Goal: Task Accomplishment & Management: Manage account settings

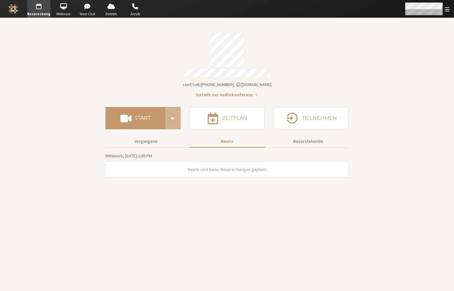
click at [445, 13] on div "Menü öffnen" at bounding box center [427, 9] width 54 height 18
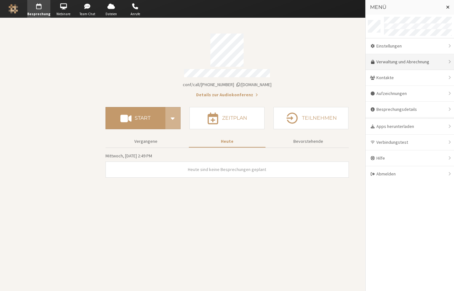
click at [396, 61] on link "Verwaltung und Abrechnung" at bounding box center [410, 62] width 88 height 16
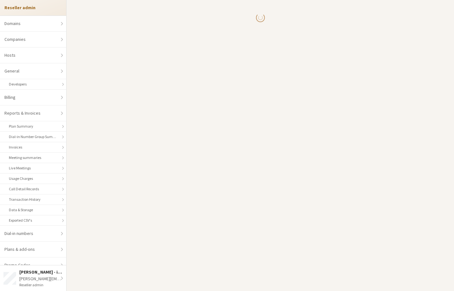
select select "10"
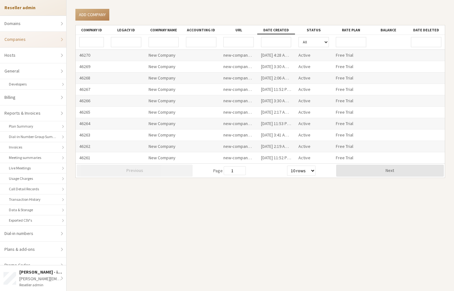
click at [246, 41] on input "URL" at bounding box center [238, 42] width 30 height 10
type input "qa-selenium"
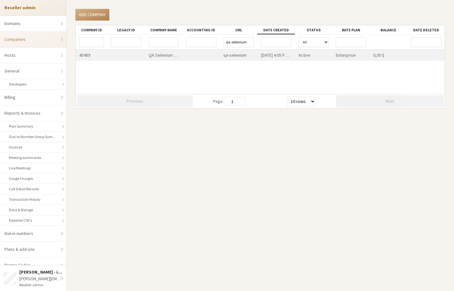
click at [237, 55] on div "qa-selenium" at bounding box center [238, 55] width 37 height 11
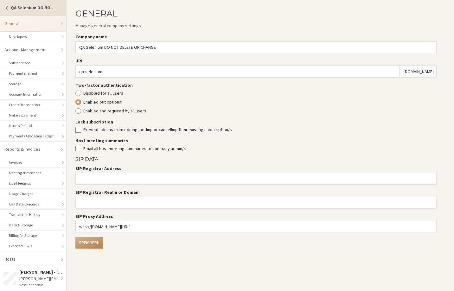
click at [6, 6] on span "Switch company" at bounding box center [6, 7] width 5 height 5
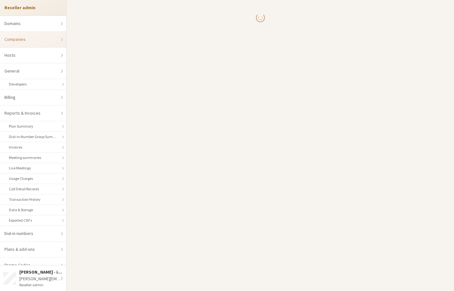
select select "10"
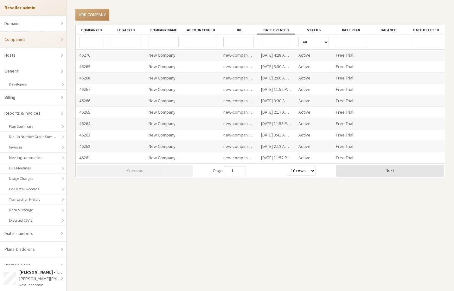
click at [245, 42] on input "URL" at bounding box center [238, 42] width 30 height 10
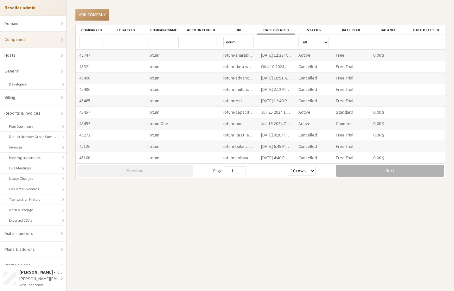
type input "iotum"
click at [353, 169] on button "Next" at bounding box center [390, 171] width 108 height 12
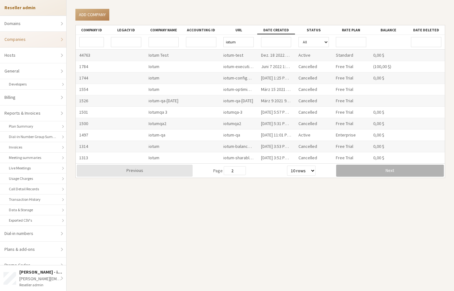
click at [356, 169] on button "Next" at bounding box center [390, 171] width 108 height 12
type input "3"
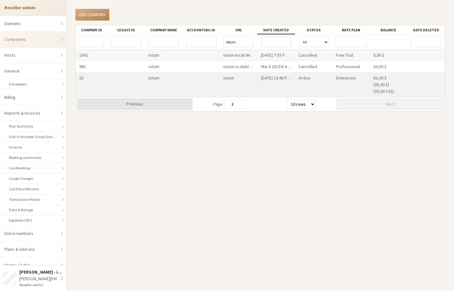
click at [226, 76] on div "iotum" at bounding box center [238, 85] width 37 height 24
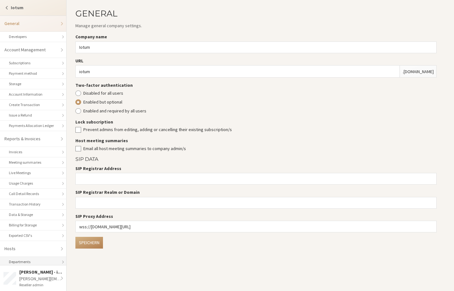
scroll to position [65, 0]
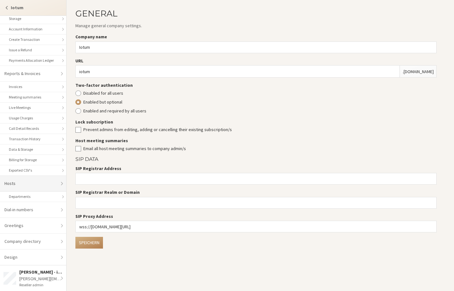
click at [27, 186] on link "Hosts" at bounding box center [33, 184] width 66 height 16
select select "25"
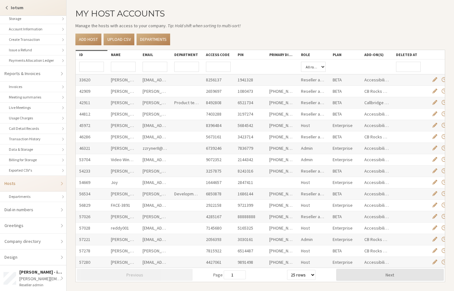
click at [121, 64] on input "Name" at bounding box center [123, 67] width 25 height 10
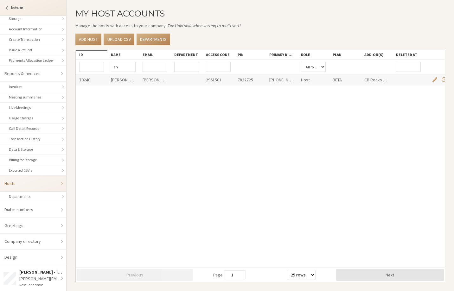
type input "a"
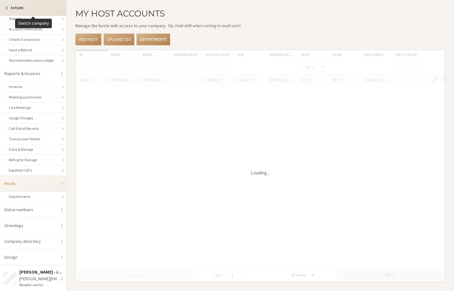
click at [6, 9] on span "Switch company" at bounding box center [6, 7] width 5 height 5
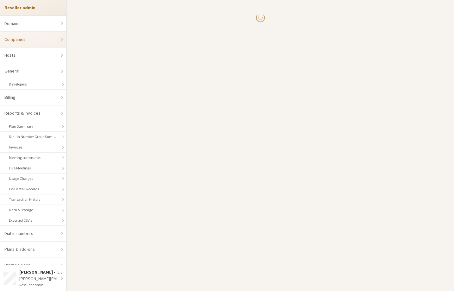
select select "10"
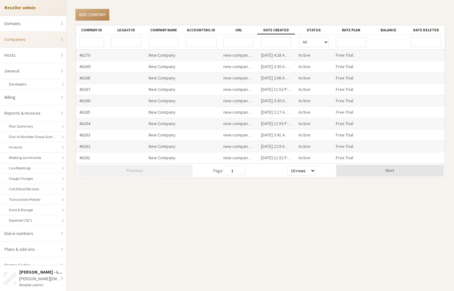
click at [242, 40] on input "URL" at bounding box center [238, 42] width 30 height 10
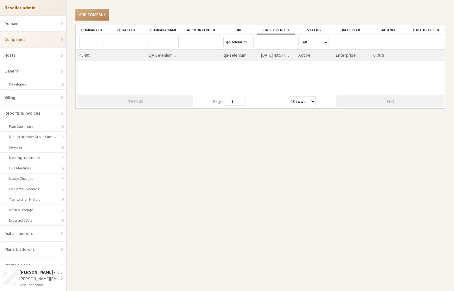
type input "qa-selenium"
click at [229, 58] on div "qa-selenium" at bounding box center [238, 55] width 37 height 11
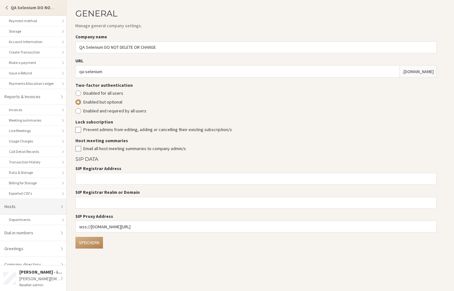
scroll to position [76, 0]
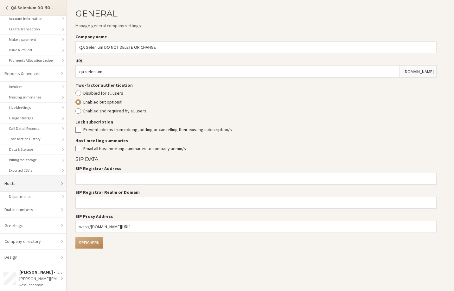
click at [34, 188] on link "Hosts" at bounding box center [33, 184] width 66 height 16
select select "25"
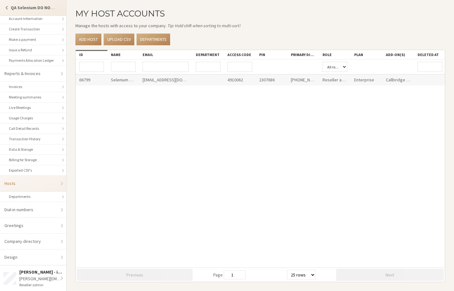
drag, startPoint x: 169, startPoint y: 54, endPoint x: 190, endPoint y: 59, distance: 22.2
click at [190, 59] on div at bounding box center [192, 54] width 11 height 9
click at [90, 39] on link "Add host" at bounding box center [88, 40] width 26 height 12
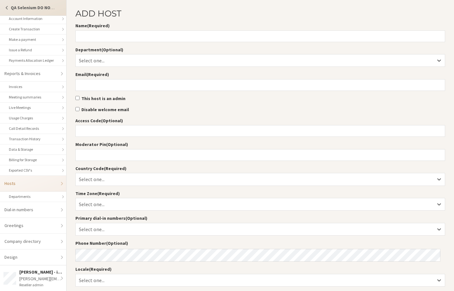
select select "25"
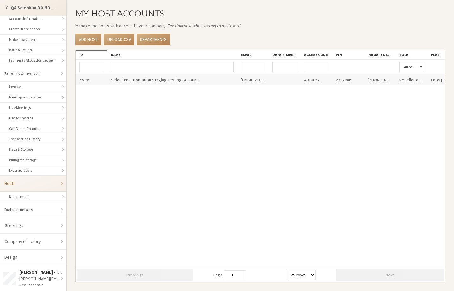
drag, startPoint x: 137, startPoint y: 54, endPoint x: 248, endPoint y: 57, distance: 110.9
click at [243, 57] on div at bounding box center [237, 54] width 11 height 9
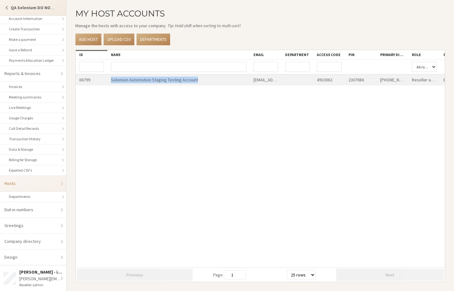
drag, startPoint x: 202, startPoint y: 79, endPoint x: 104, endPoint y: 82, distance: 98.5
click at [104, 82] on div "66799 Selenium Automation Staging Testing Account selenium@iotum.com 4910062 23…" at bounding box center [335, 79] width 518 height 11
copy div "Selenium Automation Staging Testing Account"
click at [95, 43] on link "Add host" at bounding box center [88, 40] width 26 height 12
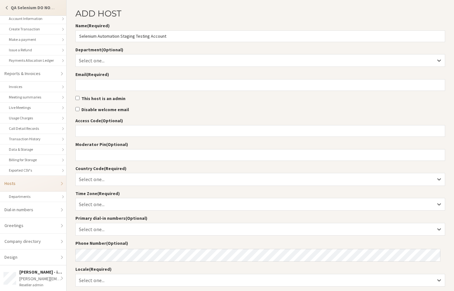
drag, startPoint x: 98, startPoint y: 37, endPoint x: 122, endPoint y: 35, distance: 24.2
click at [122, 35] on input "Selenium Automation Staging Testing Account" at bounding box center [260, 36] width 370 height 12
type input "Selenium Staging Smoke Testing Account"
click at [137, 87] on input "Email (Required)" at bounding box center [260, 85] width 370 height 12
click at [154, 82] on input "Email (Required)" at bounding box center [260, 85] width 370 height 12
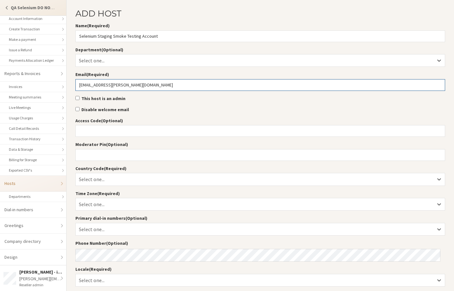
type input "selenium@sara.freesmacksown.biz"
click at [77, 97] on input "This host is an admin" at bounding box center [77, 98] width 4 height 4
checkbox input "true"
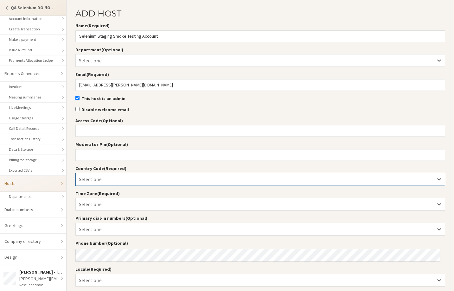
click at [152, 175] on div "Select one..." at bounding box center [260, 179] width 369 height 12
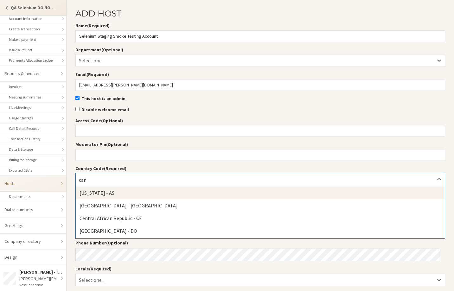
type input "cana"
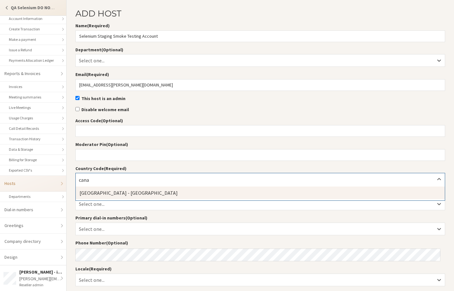
click at [126, 191] on div "Canada - CA" at bounding box center [260, 193] width 369 height 13
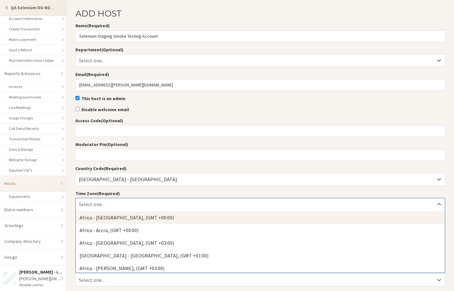
click at [125, 202] on div "Select one..." at bounding box center [260, 204] width 369 height 12
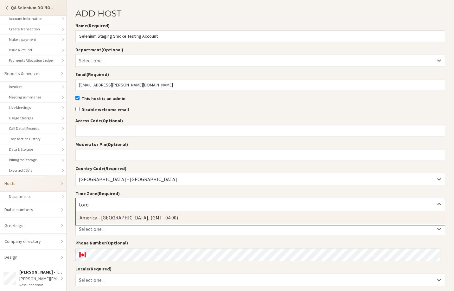
type input "toron"
click at [115, 220] on div "America - Toronto, (GMT -04:00)" at bounding box center [260, 217] width 369 height 13
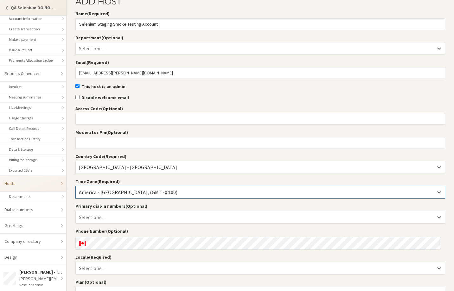
scroll to position [54, 0]
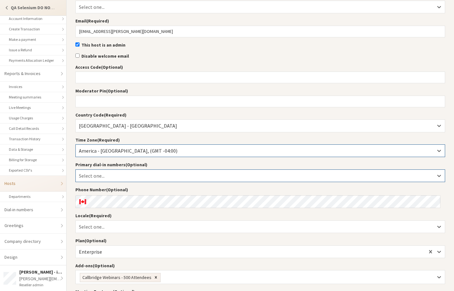
click at [141, 174] on div "Select one..." at bounding box center [260, 176] width 369 height 12
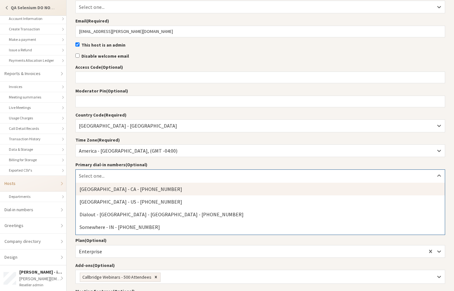
click at [137, 188] on div "Toronto - CA - +1 647 247 2656" at bounding box center [260, 189] width 369 height 13
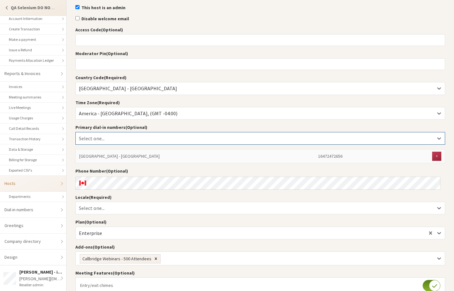
scroll to position [170, 0]
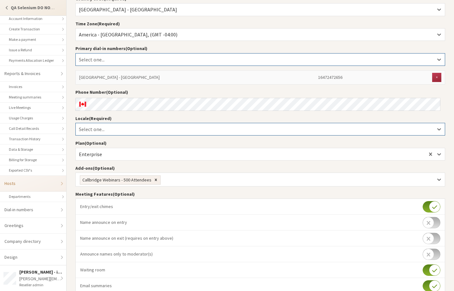
click at [129, 126] on div "Select one..." at bounding box center [260, 129] width 369 height 12
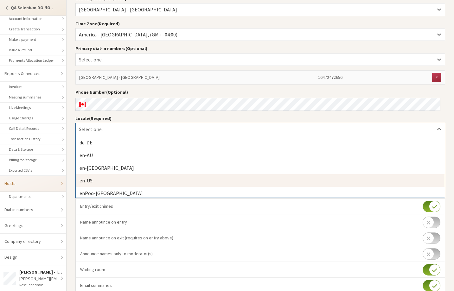
click at [113, 178] on div "en-US" at bounding box center [260, 180] width 369 height 13
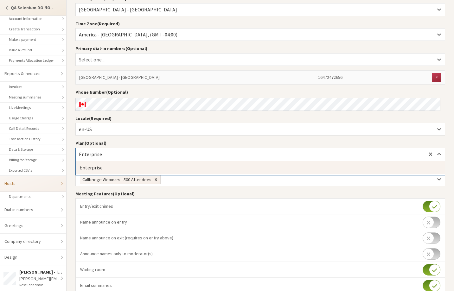
click at [119, 151] on div "Enterprise" at bounding box center [260, 154] width 369 height 12
click at [119, 152] on input "text" at bounding box center [111, 155] width 64 height 6
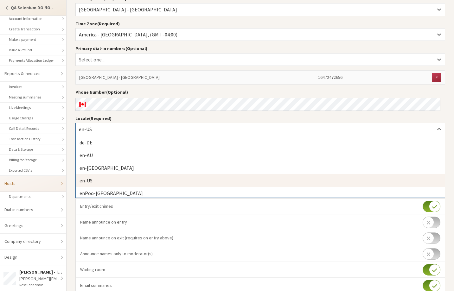
click at [121, 134] on div "option en-US, selected. option en-US focused, 4 of 5. 5 results available. Use …" at bounding box center [260, 129] width 370 height 12
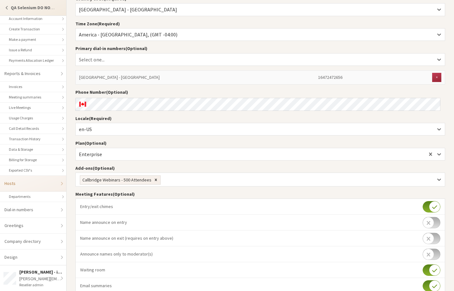
click at [73, 137] on section "Add host Name (Required) Selenium Staging Smoke Testing Account Department (Opt…" at bounding box center [260, 91] width 387 height 522
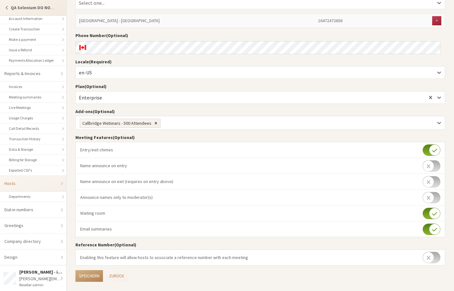
scroll to position [229, 0]
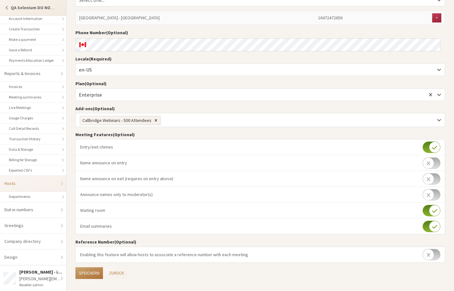
click at [92, 270] on button "Speichern" at bounding box center [89, 273] width 28 height 12
select select "25"
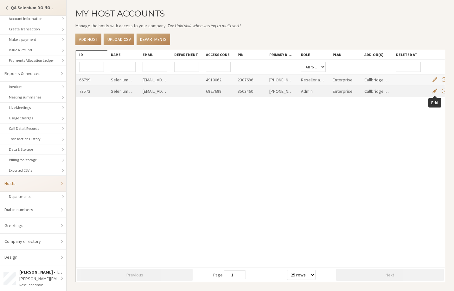
click at [434, 91] on span "Edit" at bounding box center [434, 90] width 5 height 5
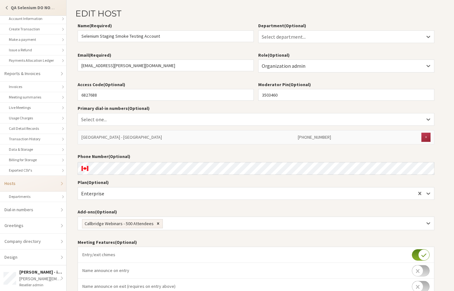
click at [190, 185] on label "Plan (Optional)" at bounding box center [256, 182] width 357 height 7
click at [189, 193] on div "Enterprise" at bounding box center [256, 194] width 356 height 12
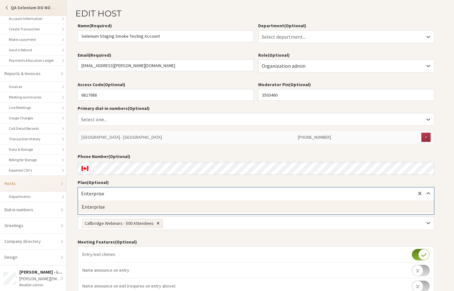
click at [143, 190] on div "Enterprise" at bounding box center [256, 194] width 356 height 12
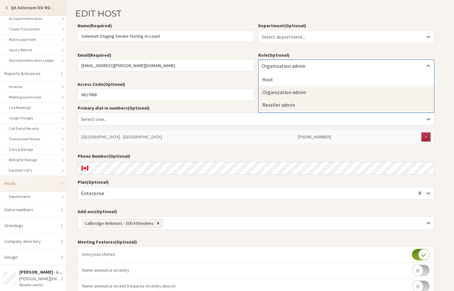
click at [292, 103] on div "Reseller admin" at bounding box center [345, 105] width 175 height 13
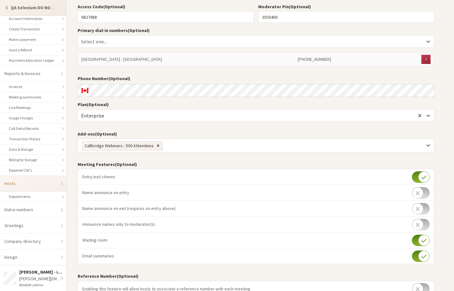
scroll to position [113, 0]
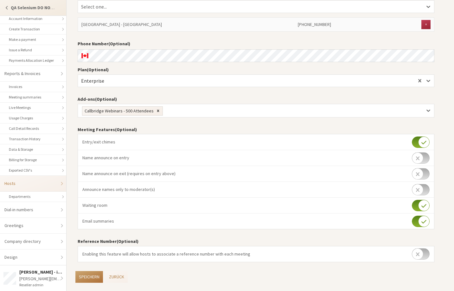
click at [90, 274] on button "Speichern" at bounding box center [89, 277] width 28 height 12
select select "25"
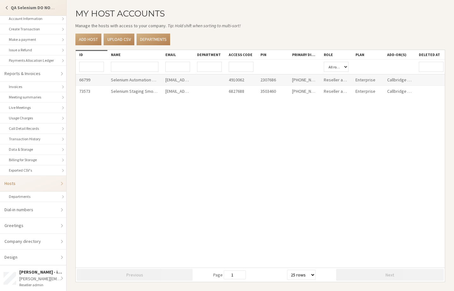
drag, startPoint x: 149, startPoint y: 57, endPoint x: 161, endPoint y: 66, distance: 14.8
click at [161, 66] on div "ID Name Email Department Access code PIN Primary Dial-In Number Role Plan Add-o…" at bounding box center [260, 159] width 369 height 218
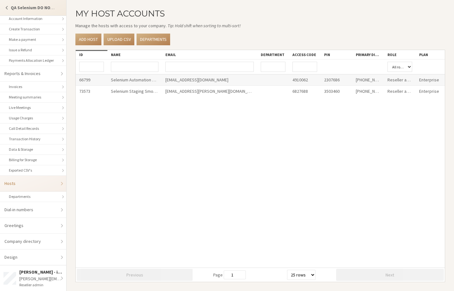
drag, startPoint x: 193, startPoint y: 57, endPoint x: 257, endPoint y: 53, distance: 63.8
click at [257, 53] on div at bounding box center [256, 54] width 11 height 9
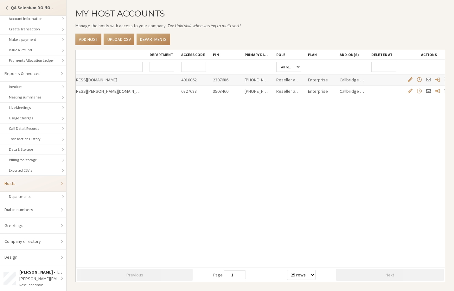
scroll to position [0, 124]
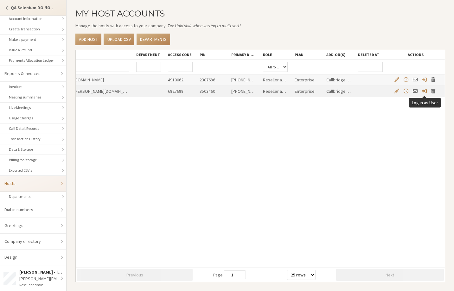
click at [424, 92] on span "Log in as User" at bounding box center [424, 90] width 5 height 5
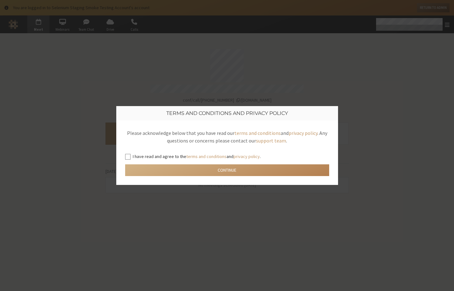
click at [127, 155] on input "I have read and agree to the terms and conditions and privacy policy ." at bounding box center [128, 156] width 6 height 6
checkbox input "true"
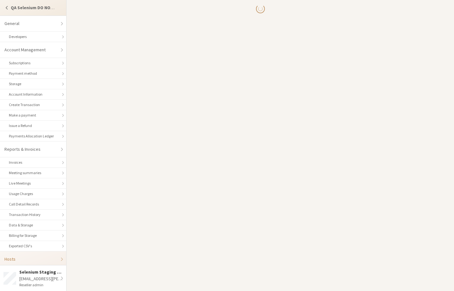
scroll to position [2, 0]
select select "25"
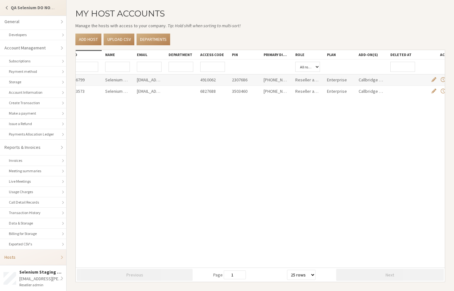
scroll to position [0, 38]
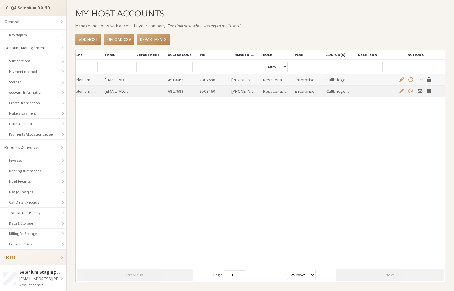
click at [418, 92] on span "Resend Welcome Email" at bounding box center [419, 90] width 5 height 5
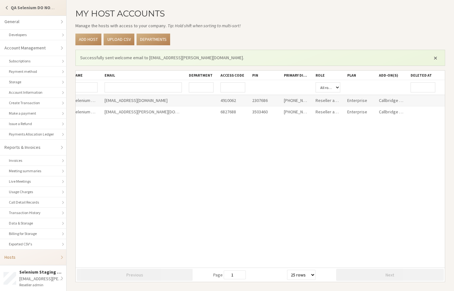
drag, startPoint x: 134, startPoint y: 74, endPoint x: 187, endPoint y: 78, distance: 52.7
click at [187, 78] on div at bounding box center [185, 75] width 11 height 9
click at [15, 23] on link "General" at bounding box center [33, 22] width 66 height 16
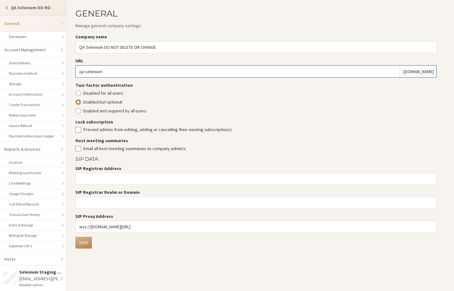
drag, startPoint x: 115, startPoint y: 72, endPoint x: 73, endPoint y: 73, distance: 41.2
click at [73, 73] on section "General Manage general company settings. Company name QA Selenium DO NOT DELETE…" at bounding box center [260, 145] width 387 height 291
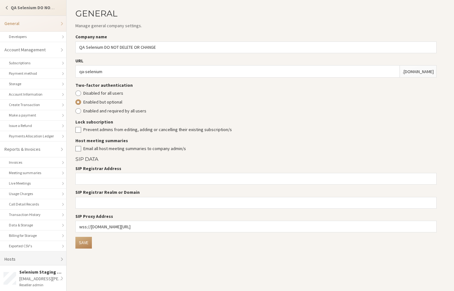
click at [34, 258] on link "Hosts" at bounding box center [33, 259] width 66 height 16
select select "25"
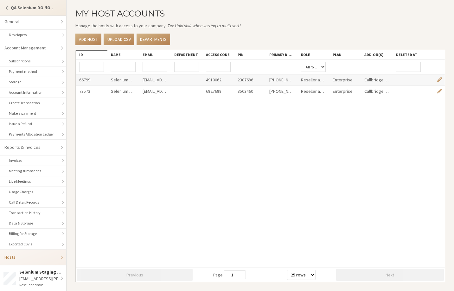
scroll to position [0, 38]
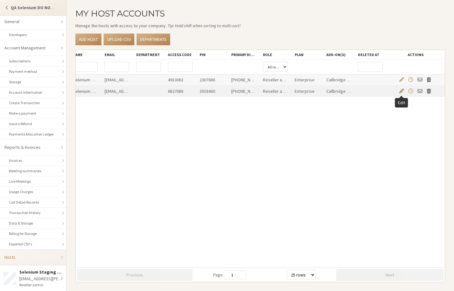
click at [402, 91] on span "Edit" at bounding box center [401, 90] width 5 height 5
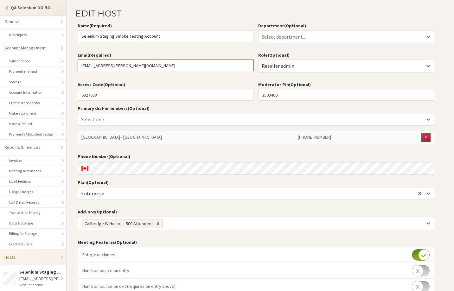
click at [156, 64] on input "selenium@sara.freesmacksown.biz" at bounding box center [166, 66] width 176 height 12
drag, startPoint x: 157, startPoint y: 66, endPoint x: 55, endPoint y: 65, distance: 102.6
click at [55, 65] on div "QA Selenium DO NOT DELETE OR CHANGE General Developers Account Management Subsc…" at bounding box center [227, 145] width 454 height 291
type input "sara@iotum.com"
click at [181, 82] on label "Access Code (Optional)" at bounding box center [166, 84] width 176 height 7
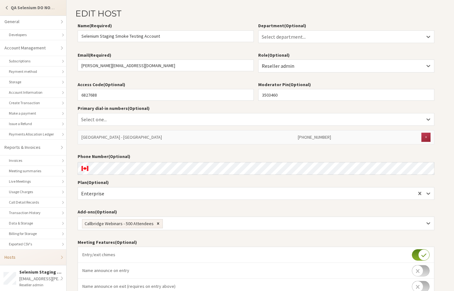
click at [181, 89] on input "6827688" at bounding box center [166, 95] width 176 height 12
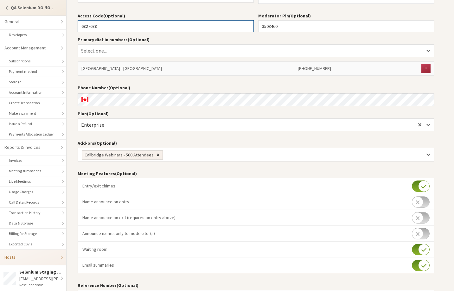
scroll to position [113, 0]
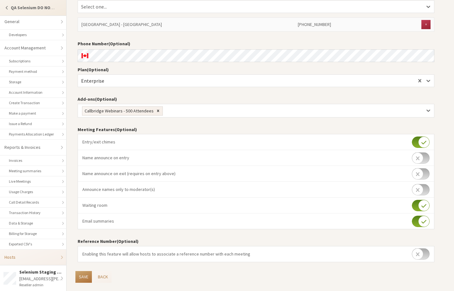
click at [80, 276] on button "Save" at bounding box center [83, 277] width 16 height 12
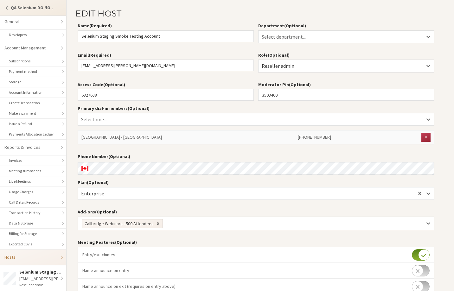
select select "25"
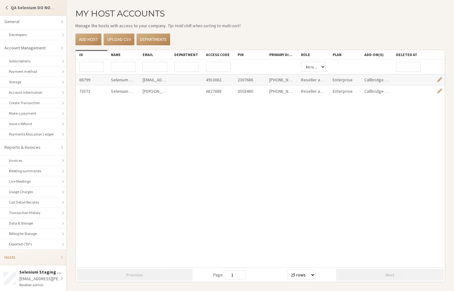
scroll to position [0, 38]
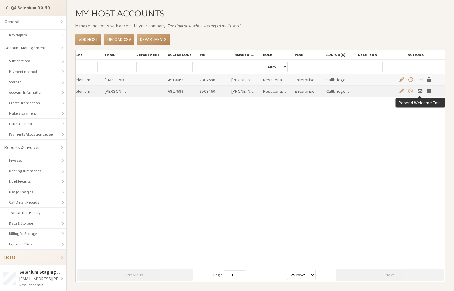
click at [421, 91] on span "Resend Welcome Email" at bounding box center [419, 90] width 5 height 5
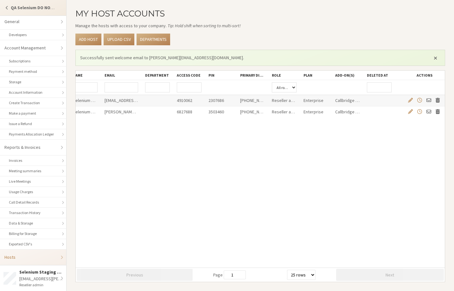
drag, startPoint x: 135, startPoint y: 75, endPoint x: 167, endPoint y: 78, distance: 31.8
click at [147, 78] on div at bounding box center [141, 75] width 11 height 9
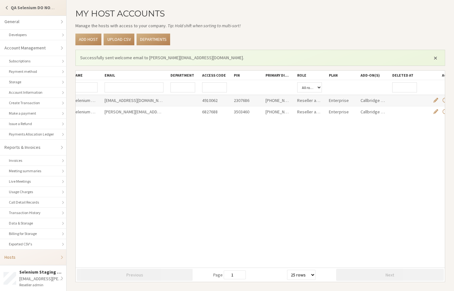
scroll to position [0, 72]
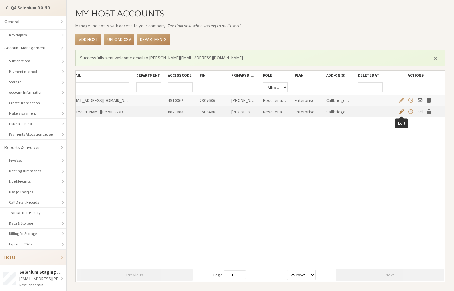
click at [401, 113] on span "Edit" at bounding box center [401, 111] width 5 height 5
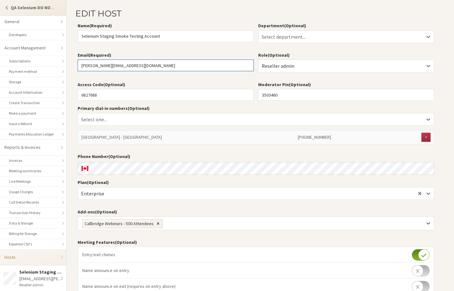
drag, startPoint x: 89, startPoint y: 68, endPoint x: 72, endPoint y: 66, distance: 17.5
click at [72, 66] on section "Edit host Name (Required) Selenium Staging Smoke Testing Account Department (Op…" at bounding box center [260, 202] width 387 height 404
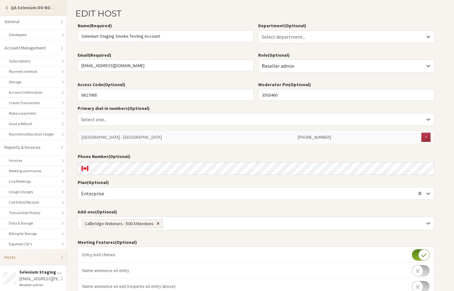
click at [444, 189] on section "Edit host Name (Required) Selenium Staging Smoke Testing Account Department (Op…" at bounding box center [260, 202] width 387 height 404
click at [111, 66] on input "seleniumsmoke@iotum.com" at bounding box center [166, 66] width 176 height 12
type input "seleniumsmoketest@iotum.com"
click at [438, 131] on section "Edit host Name (Required) Selenium Staging Smoke Testing Account Department (Op…" at bounding box center [260, 202] width 387 height 404
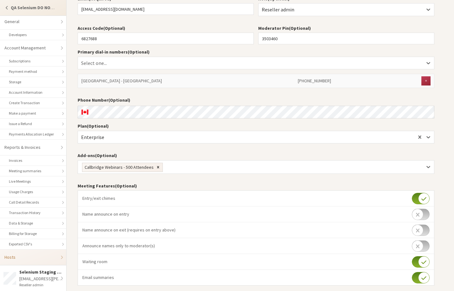
scroll to position [113, 0]
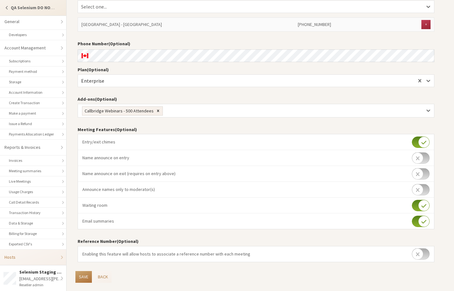
click at [84, 277] on button "Save" at bounding box center [83, 277] width 16 height 12
select select "25"
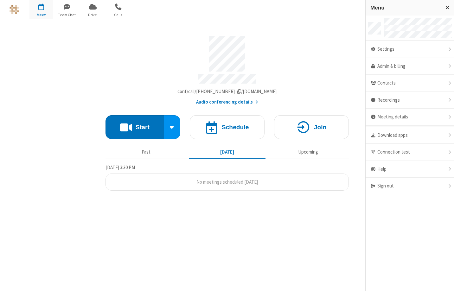
click at [347, 38] on div "Account details" at bounding box center [226, 54] width 243 height 36
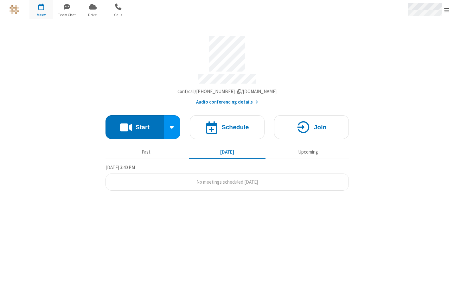
click at [427, 10] on div "Open menu" at bounding box center [425, 9] width 34 height 13
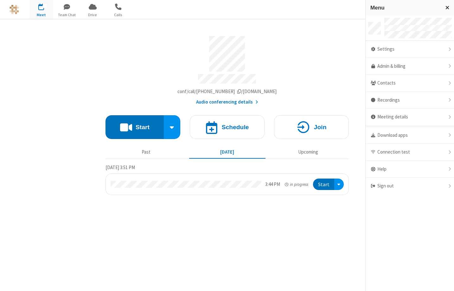
click at [449, 5] on span "Close menu" at bounding box center [447, 7] width 4 height 5
click at [385, 55] on div "Settings" at bounding box center [410, 49] width 88 height 17
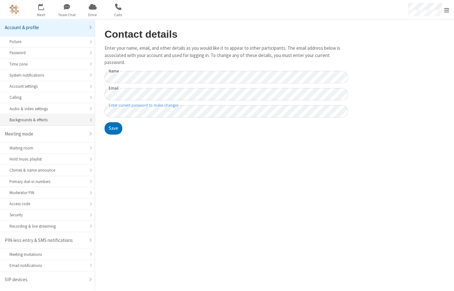
click at [34, 115] on li "Backgrounds & effects" at bounding box center [47, 119] width 95 height 11
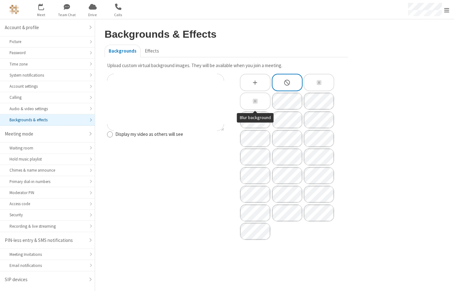
click at [262, 101] on div "Blur background" at bounding box center [255, 100] width 31 height 17
click at [322, 81] on icon "Slightly blur background" at bounding box center [318, 82] width 7 height 7
click at [245, 101] on div "Blur background" at bounding box center [255, 100] width 31 height 17
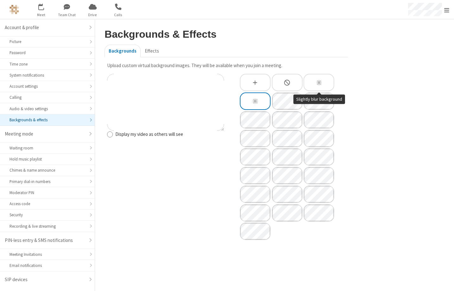
click at [317, 84] on icon "Slightly blur background" at bounding box center [318, 82] width 7 height 7
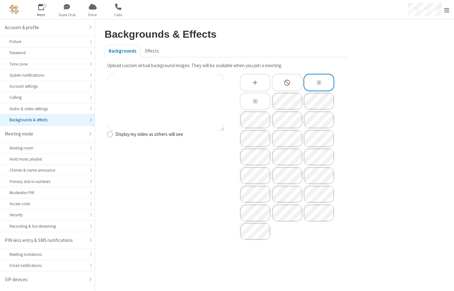
click at [40, 10] on span "button" at bounding box center [41, 6] width 24 height 11
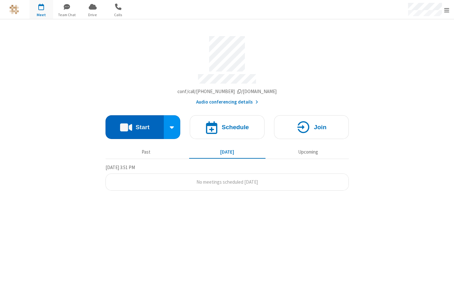
click at [144, 128] on button "Start" at bounding box center [134, 127] width 59 height 24
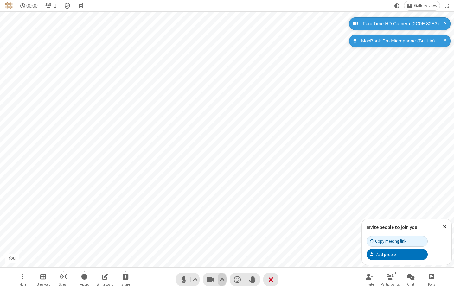
click at [220, 281] on span "Video setting" at bounding box center [222, 279] width 5 height 9
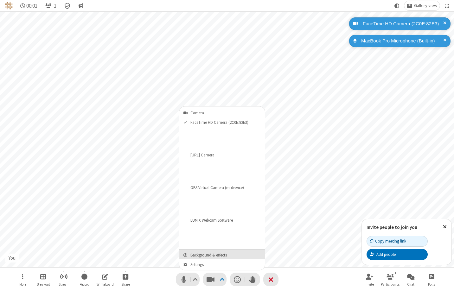
click at [206, 253] on span "Background & effects" at bounding box center [225, 255] width 71 height 4
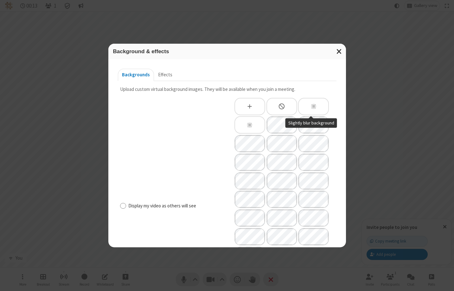
click at [317, 109] on div "Slightly blur background" at bounding box center [313, 106] width 31 height 17
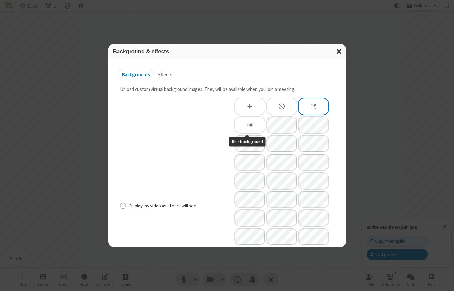
click at [251, 125] on div "Blur background" at bounding box center [249, 124] width 31 height 17
click at [338, 54] on span "Close modal" at bounding box center [339, 51] width 6 height 8
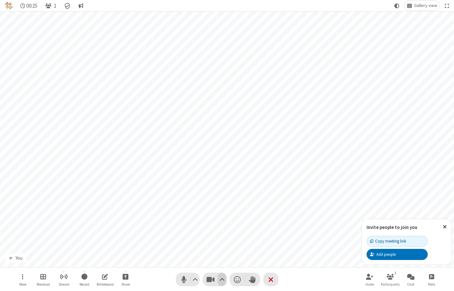
click at [221, 281] on span "Video setting" at bounding box center [222, 279] width 5 height 9
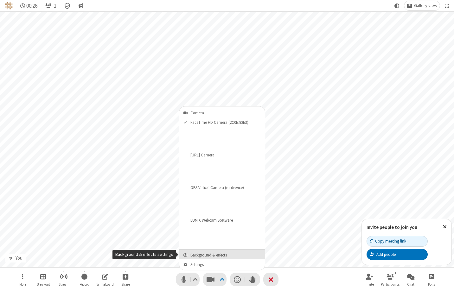
click at [217, 253] on span "Background & effects" at bounding box center [225, 255] width 71 height 4
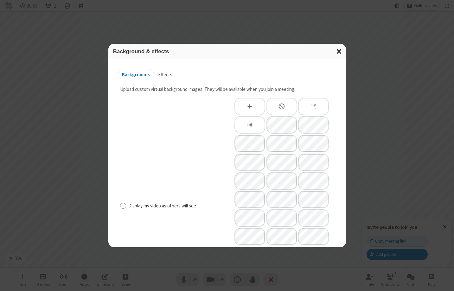
click at [340, 50] on span "Close modal" at bounding box center [339, 51] width 6 height 8
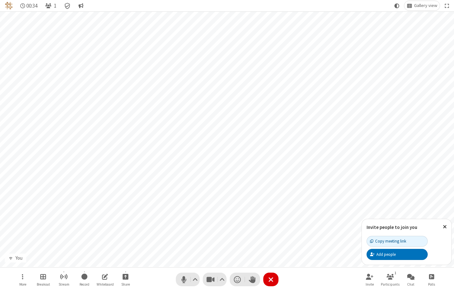
click at [273, 274] on button "Leave" at bounding box center [270, 280] width 15 height 14
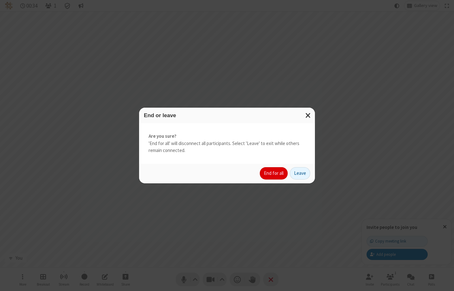
click at [273, 175] on button "End for all" at bounding box center [274, 173] width 28 height 13
